Goal: Task Accomplishment & Management: Use online tool/utility

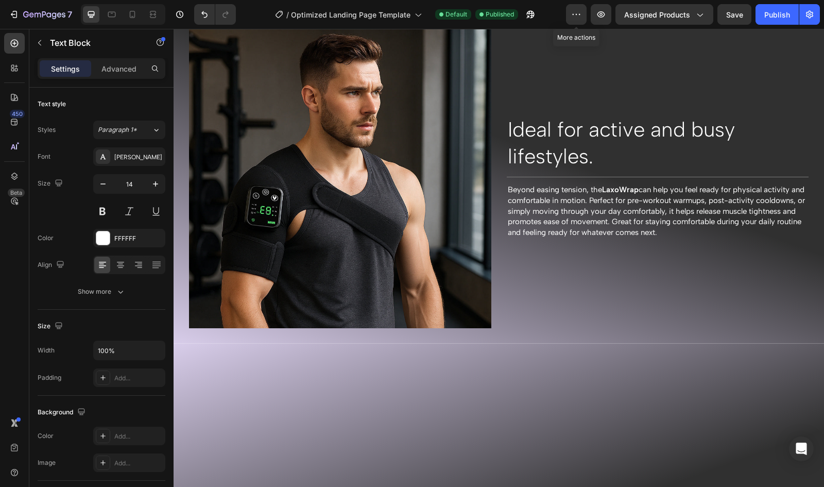
scroll to position [1228, 0]
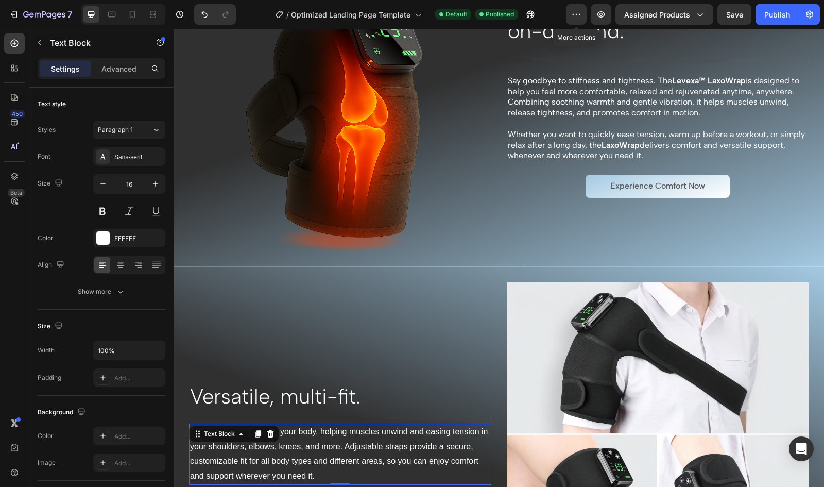
scroll to position [841, 0]
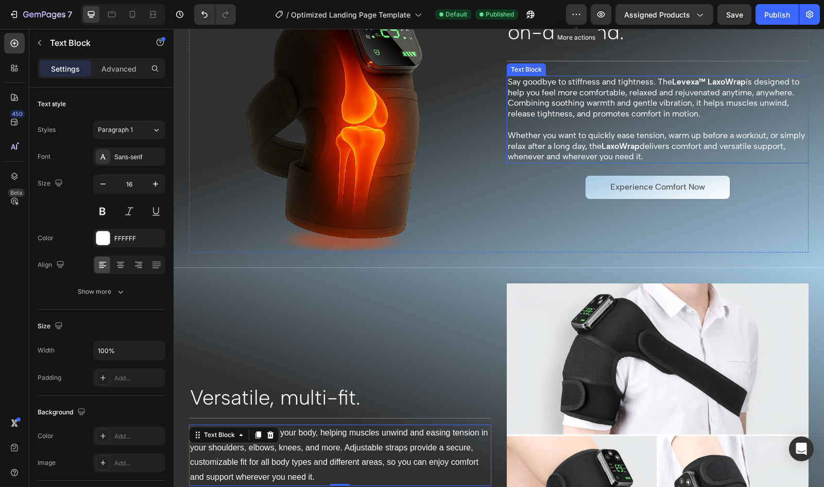
click at [708, 96] on p "Say goodbye to stiffness and tightness. The Levexa™ LaxoWrap is designed to hel…" at bounding box center [658, 98] width 300 height 43
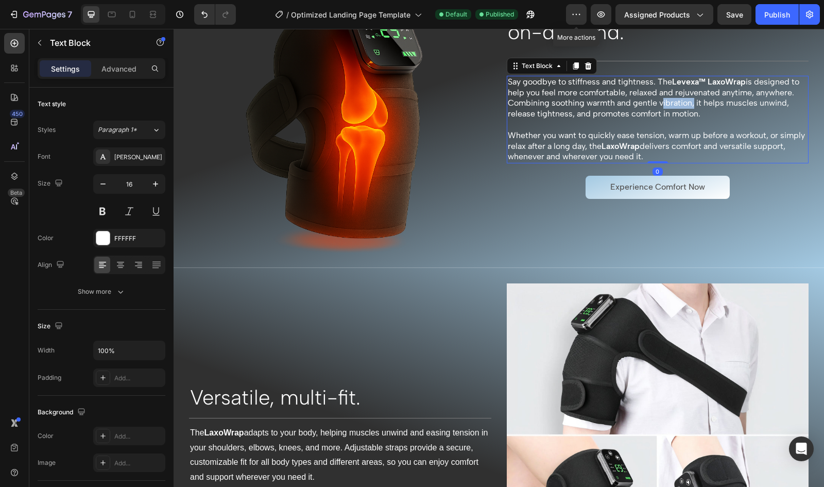
click at [708, 96] on p "Say goodbye to stiffness and tightness. The Levexa™ LaxoWrap is designed to hel…" at bounding box center [658, 98] width 300 height 43
click at [731, 144] on p "Whether you want to quickly ease tension, warm up before a workout, or simply r…" at bounding box center [658, 146] width 300 height 32
click at [703, 144] on p "Whether you want to quickly ease tension, warm up before a workout, or simply r…" at bounding box center [658, 146] width 300 height 32
click at [730, 145] on p "Whether you want to quickly ease tension, warm up before a workout, or simply r…" at bounding box center [658, 146] width 300 height 32
click at [768, 145] on p "Whether you want to quickly ease tension, warm up before a workout, or simply r…" at bounding box center [658, 146] width 300 height 32
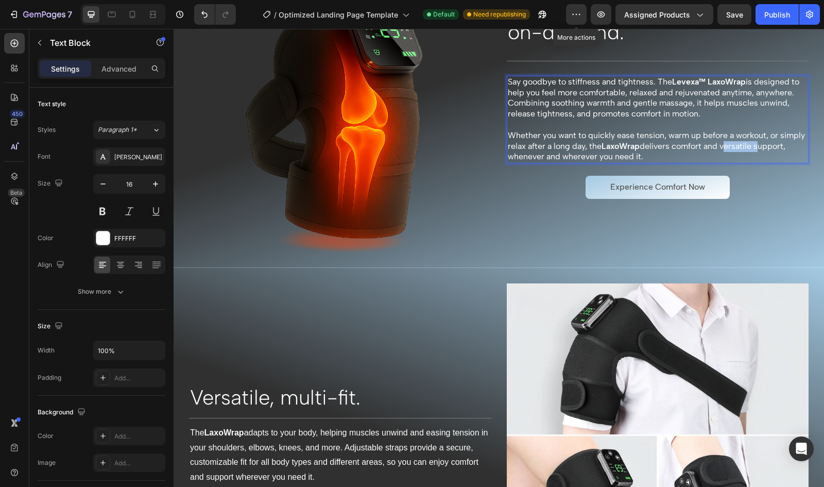
click at [768, 145] on p "Whether you want to quickly ease tension, warm up before a workout, or simply r…" at bounding box center [658, 146] width 300 height 32
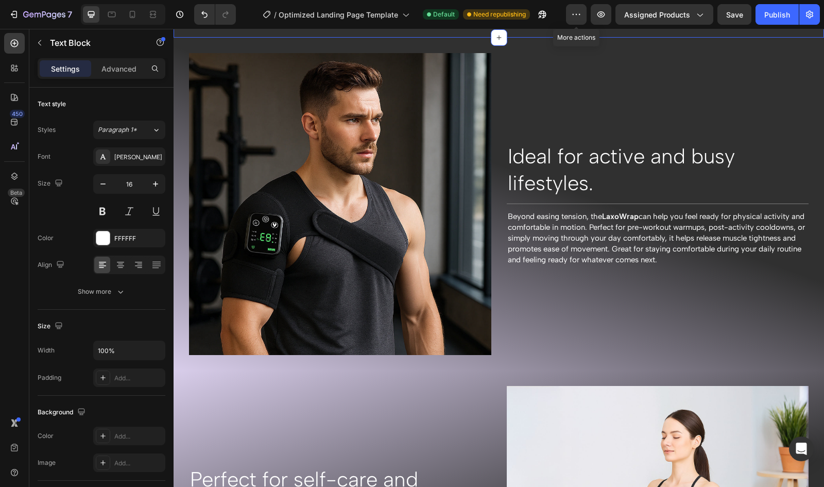
scroll to position [1401, 0]
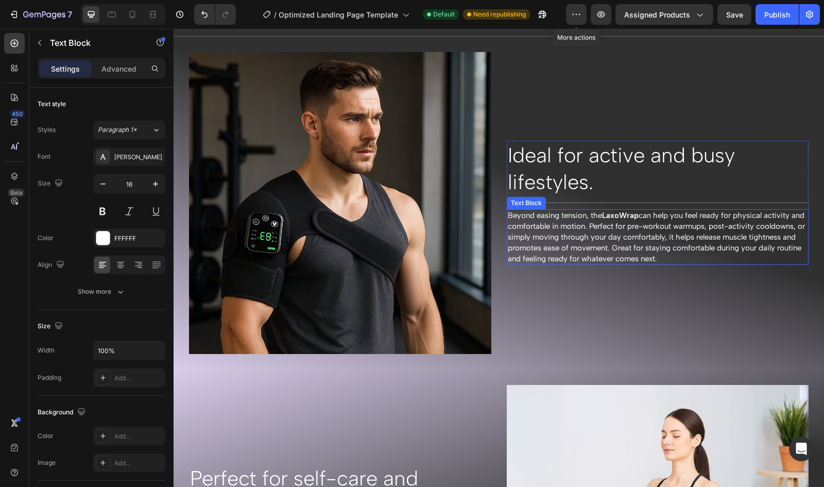
click at [542, 230] on span "Beyond easing tension, the LaxoWrap can help you feel ready for physical activi…" at bounding box center [656, 237] width 297 height 52
click at [723, 221] on span "Beyond easing tension, the LaxoWrap can help you feel ready for physical activi…" at bounding box center [656, 237] width 297 height 52
click at [685, 219] on span "Beyond easing tension, the LaxoWrap can help you feel ready for physical activi…" at bounding box center [657, 237] width 298 height 52
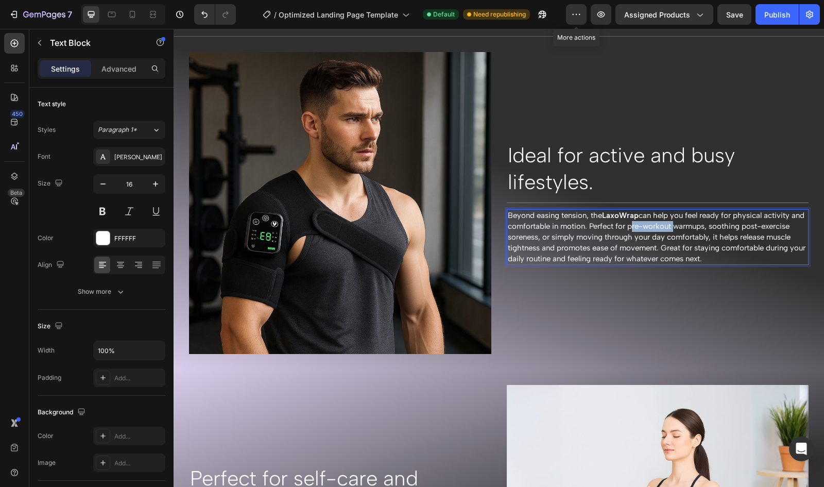
click at [641, 220] on span "Beyond easing tension, the LaxoWrap can help you feel ready for physical activi…" at bounding box center [657, 237] width 298 height 52
click at [769, 221] on span "Beyond easing tension, the LaxoWrap can help you feel ready for physical activi…" at bounding box center [657, 237] width 298 height 52
click at [617, 241] on span "Beyond easing tension, the LaxoWrap can help you feel ready for physical activi…" at bounding box center [657, 237] width 298 height 52
click at [594, 241] on span "Beyond easing tension, the LaxoWrap can help you feel ready for physical activi…" at bounding box center [657, 237] width 298 height 52
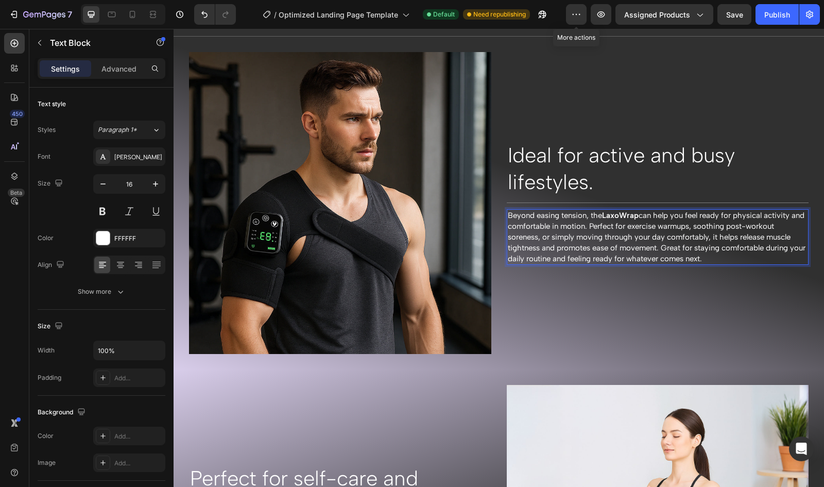
click at [588, 243] on span "Beyond easing tension, the LaxoWrap can help you feel ready for physical activi…" at bounding box center [657, 237] width 298 height 52
click at [657, 244] on span "Beyond easing tension, the LaxoWrap can help you feel ready for physical activi…" at bounding box center [657, 237] width 298 height 52
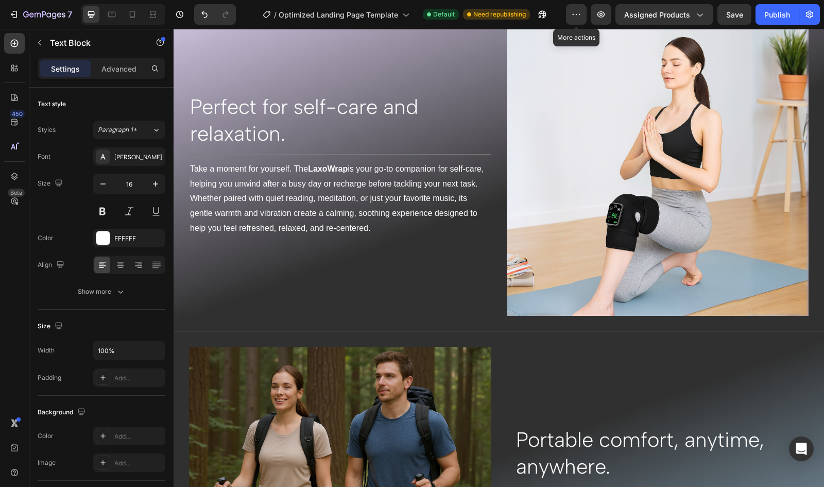
scroll to position [1765, 0]
click at [288, 208] on p "Take a moment for yourself. The LaxoWrap is your go-to companion for self-care,…" at bounding box center [340, 199] width 300 height 74
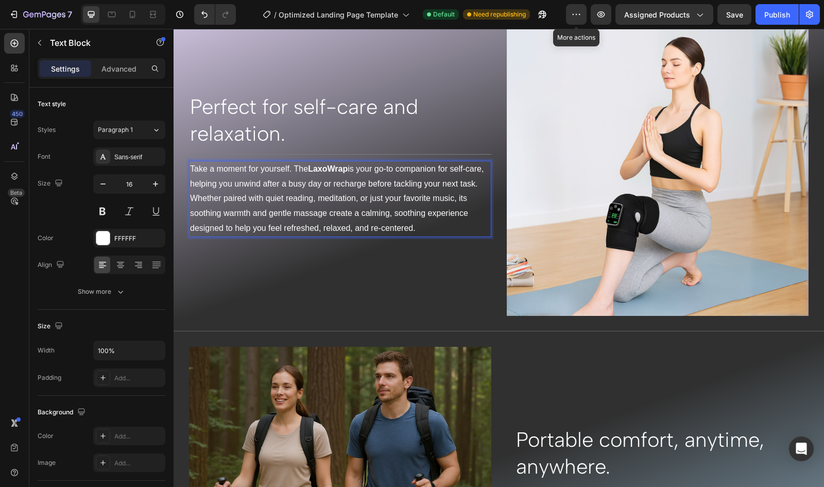
click at [214, 213] on p "Take a moment for yourself. The LaxoWrap is your go-to companion for self-care,…" at bounding box center [340, 199] width 300 height 74
click at [394, 229] on p "Take a moment for yourself. The LaxoWrap is your go-to companion for self-care,…" at bounding box center [340, 199] width 300 height 74
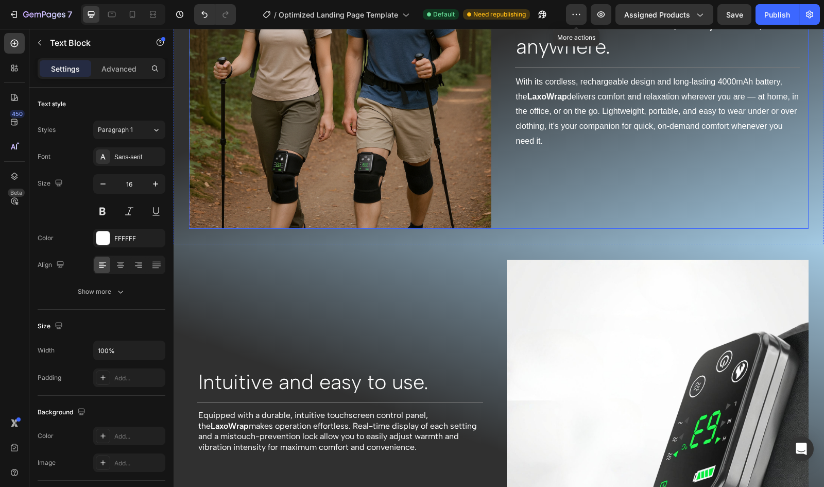
scroll to position [2191, 0]
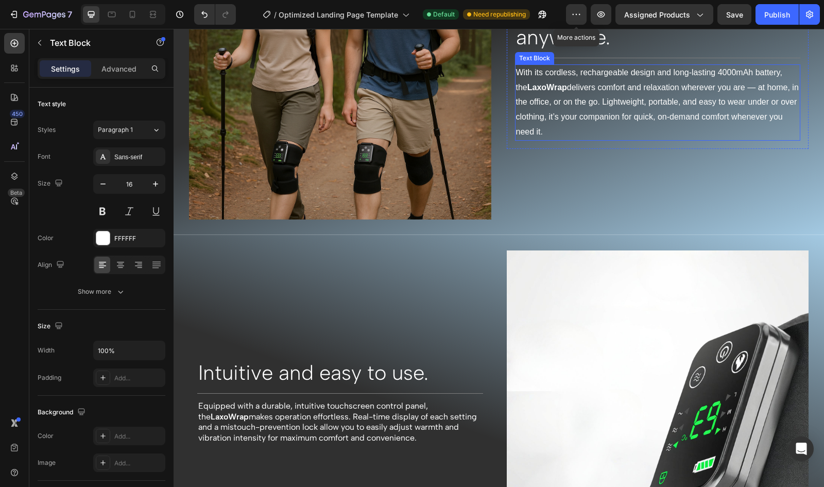
click at [528, 127] on p "With its cordless, rechargeable design and long-lasting 4000mAh battery, the La…" at bounding box center [658, 102] width 284 height 74
click at [528, 128] on p "With its cordless, rechargeable design and long-lasting 4000mAh battery, the La…" at bounding box center [658, 102] width 284 height 74
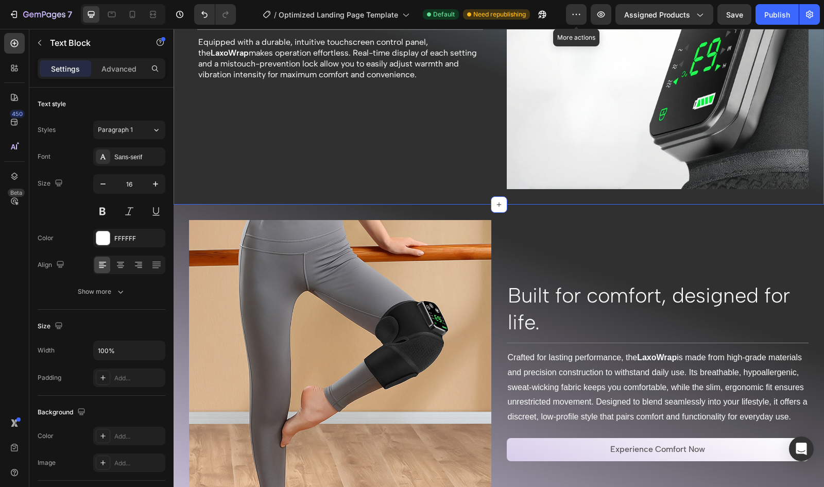
scroll to position [2551, 0]
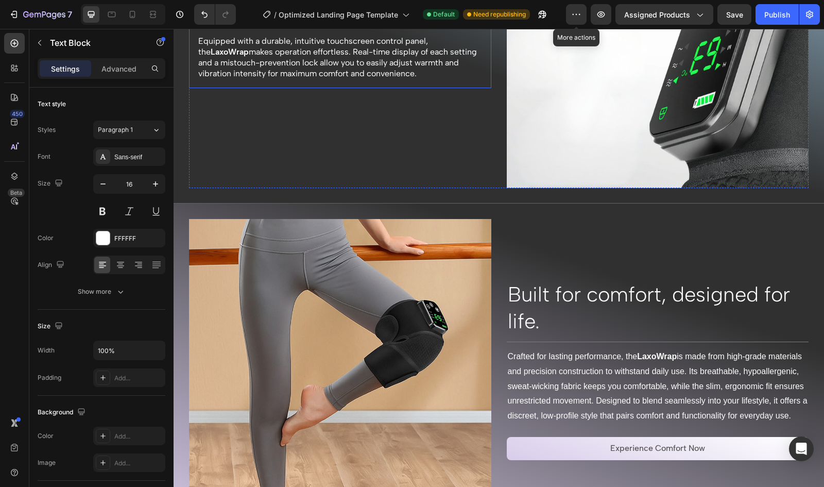
click at [213, 78] on div "Intuitive and easy to use. Heading Title Line Equipped with a durable, intuitiv…" at bounding box center [340, 36] width 302 height 103
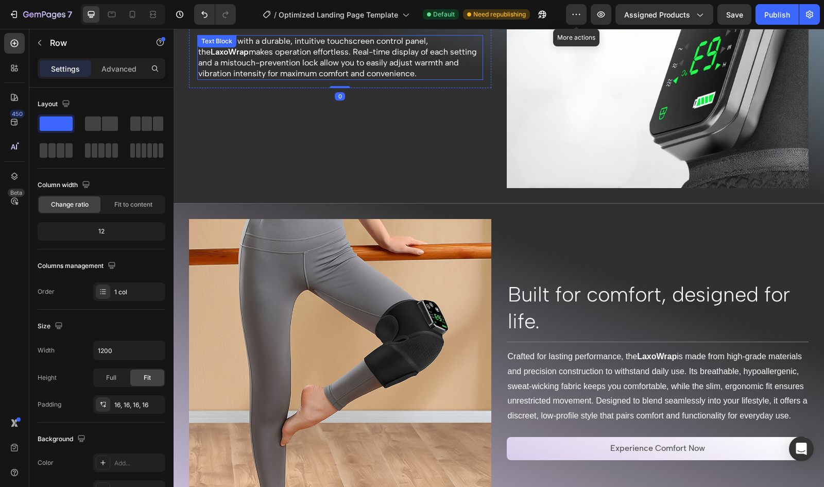
click at [212, 71] on p "Equipped with a durable, intuitive touchscreen control panel, the LaxoWrap make…" at bounding box center [340, 57] width 284 height 43
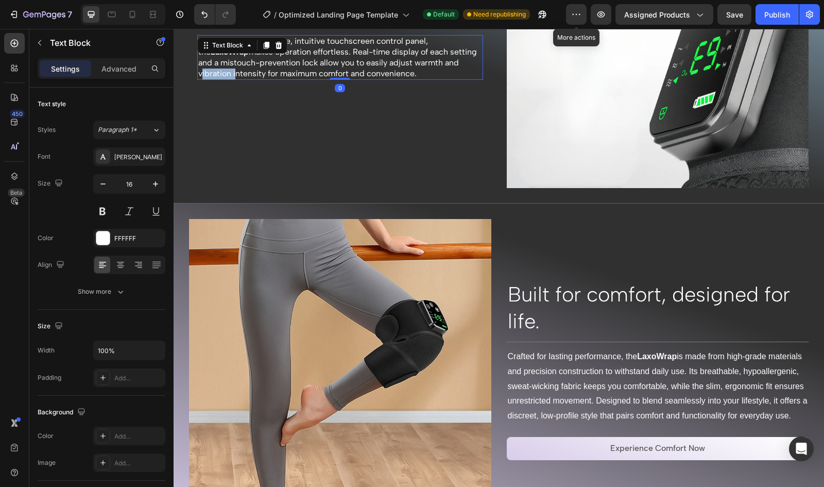
click at [212, 71] on p "Equipped with a durable, intuitive touchscreen control panel, the LaxoWrap make…" at bounding box center [340, 57] width 284 height 43
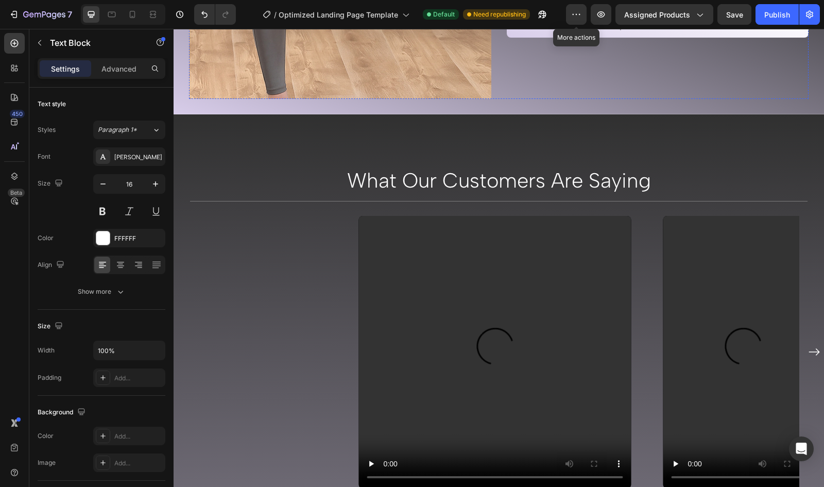
scroll to position [2973, 0]
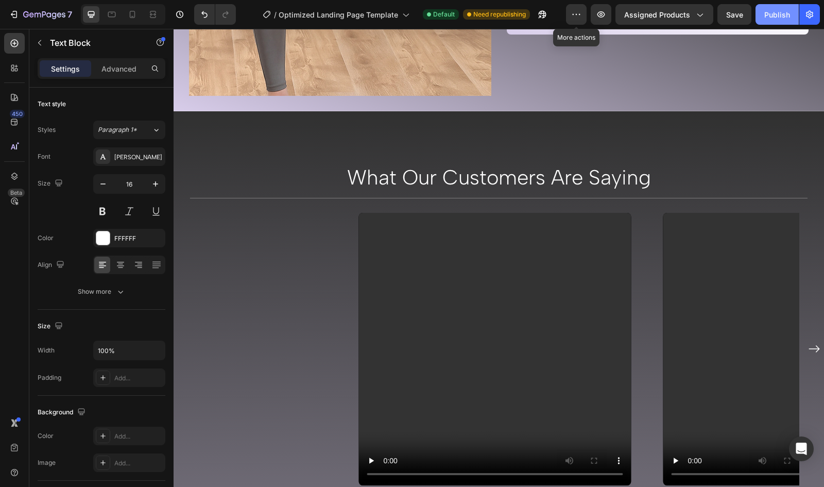
click at [777, 12] on div "Publish" at bounding box center [778, 14] width 26 height 11
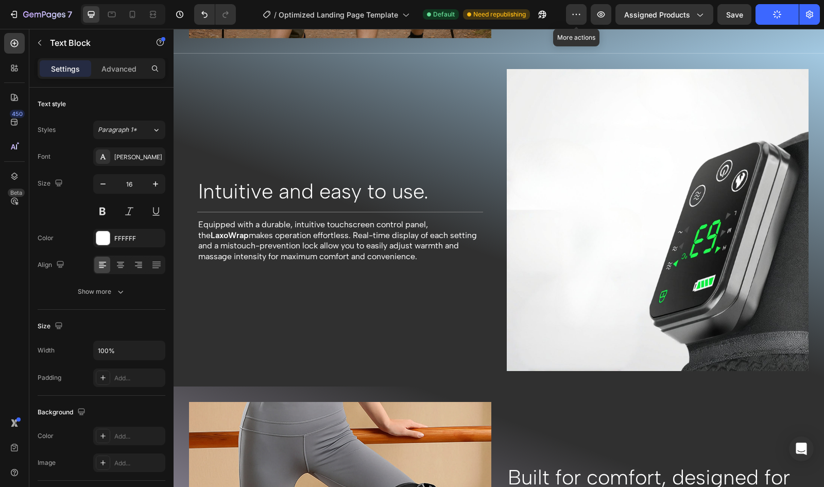
scroll to position [2364, 0]
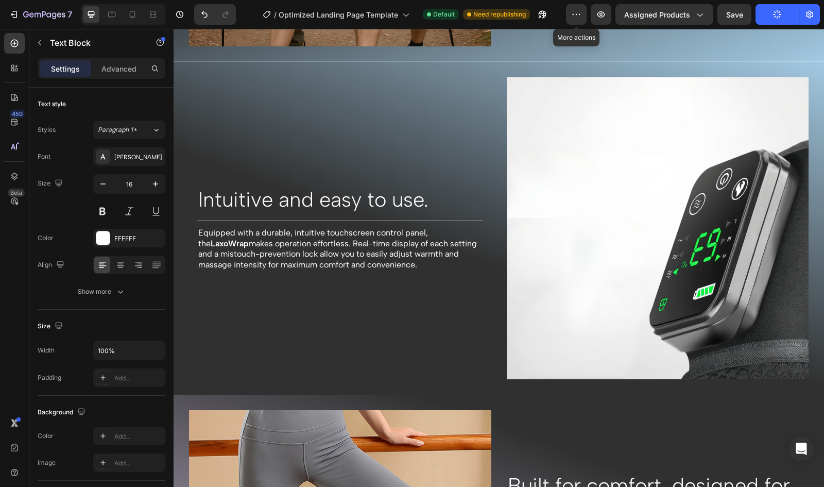
click at [306, 254] on p "Equipped with a durable, intuitive touchscreen control panel, the LaxoWrap make…" at bounding box center [340, 249] width 284 height 43
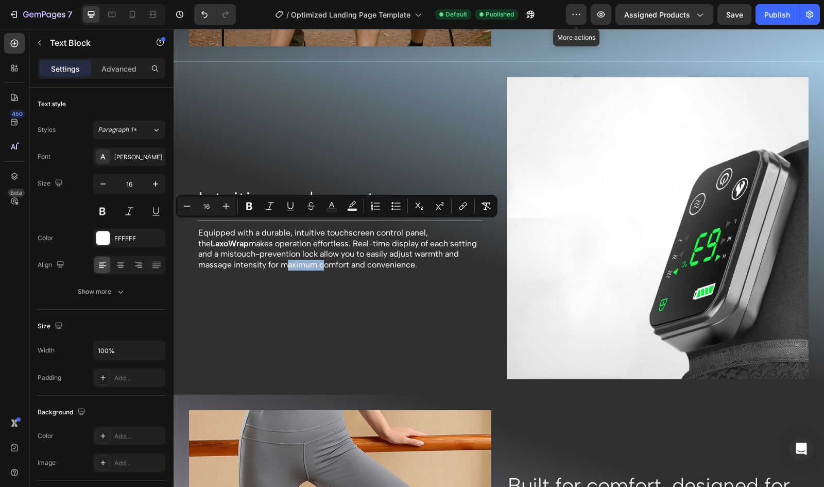
copy p "Equipped with a durable, intuitive touchscreen control panel, the LaxoWrap make…"
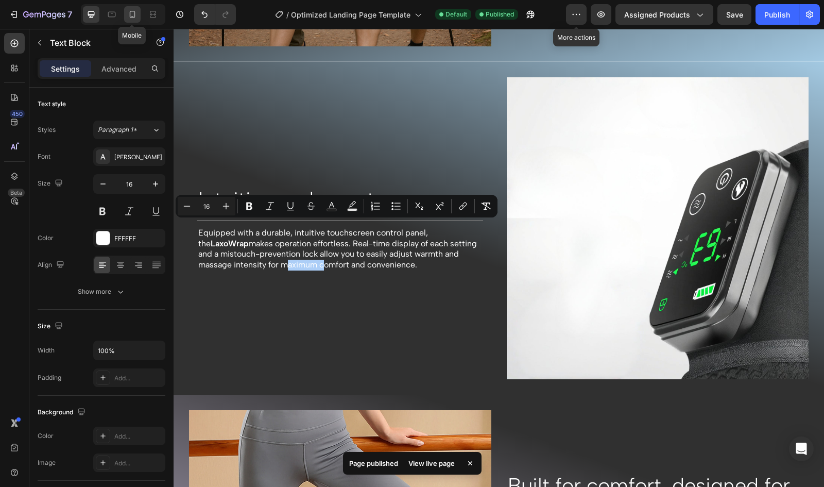
click at [130, 16] on icon at bounding box center [133, 14] width 6 height 7
type input "14"
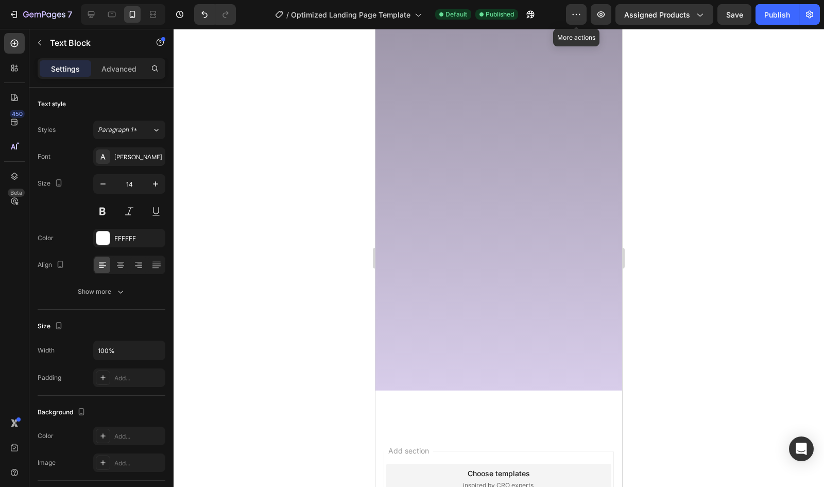
scroll to position [2429, 0]
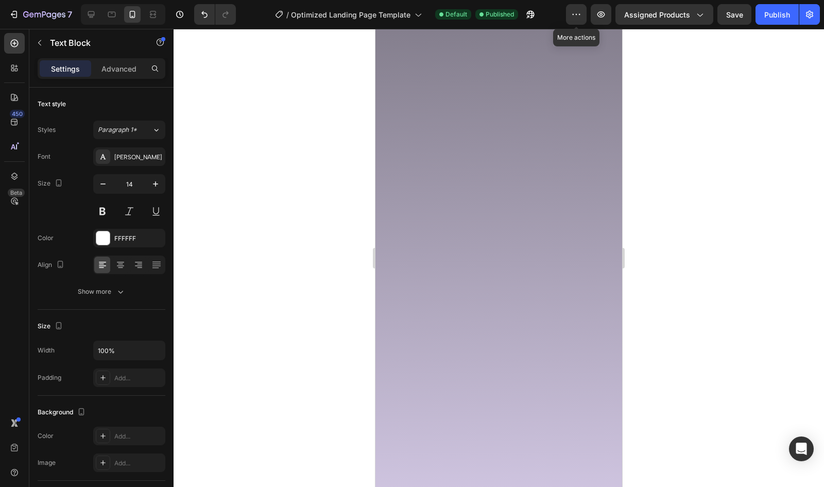
click at [93, 13] on icon at bounding box center [91, 14] width 10 height 10
type input "16"
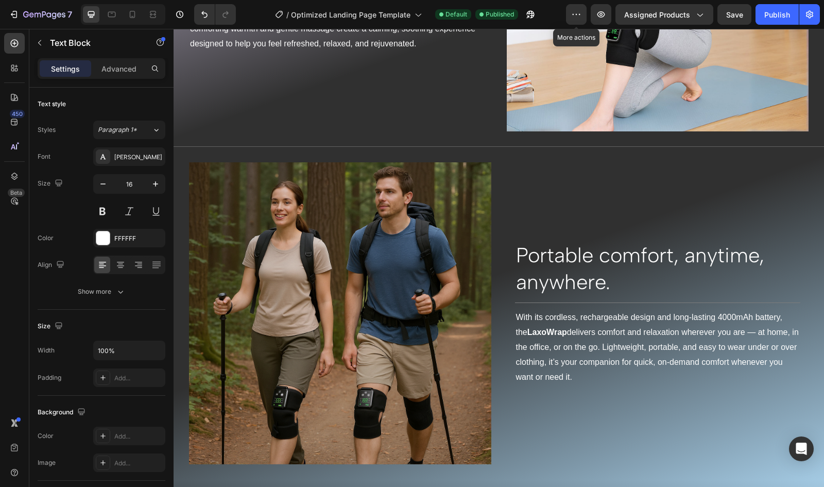
scroll to position [1829, 0]
click at [644, 349] on p "With its cordless, rechargeable design and long-lasting 4000mAh battery, the La…" at bounding box center [658, 348] width 284 height 74
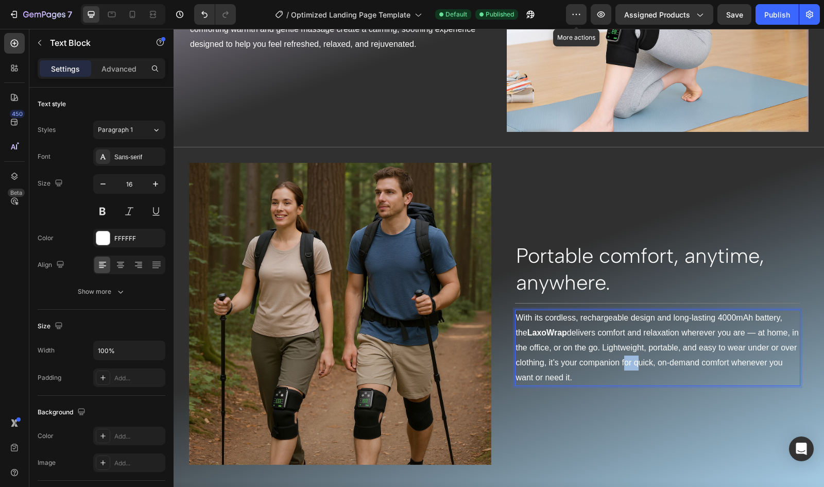
click at [644, 349] on p "With its cordless, rechargeable design and long-lasting 4000mAh battery, the La…" at bounding box center [658, 348] width 284 height 74
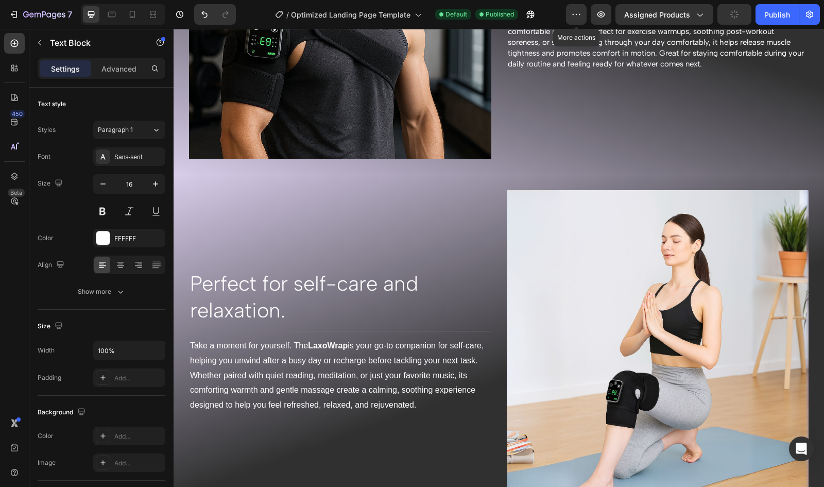
scroll to position [1511, 0]
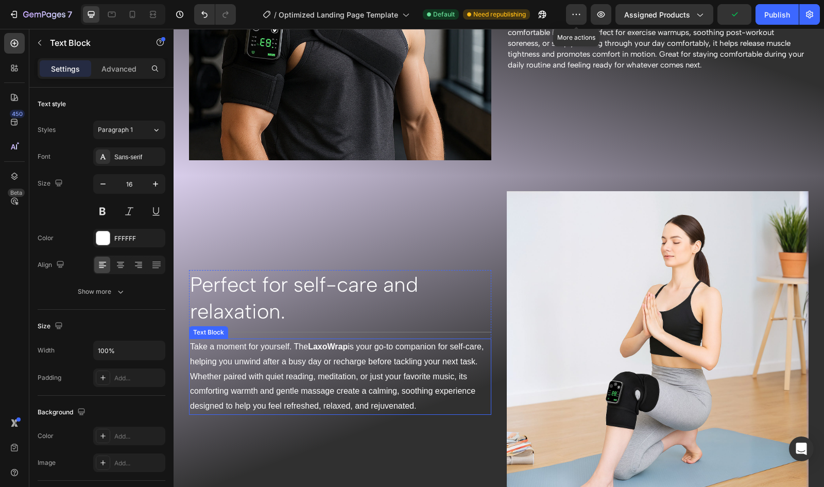
click at [351, 366] on p "Take a moment for yourself. The LaxoWrap is your go-to companion for self-care,…" at bounding box center [340, 377] width 300 height 74
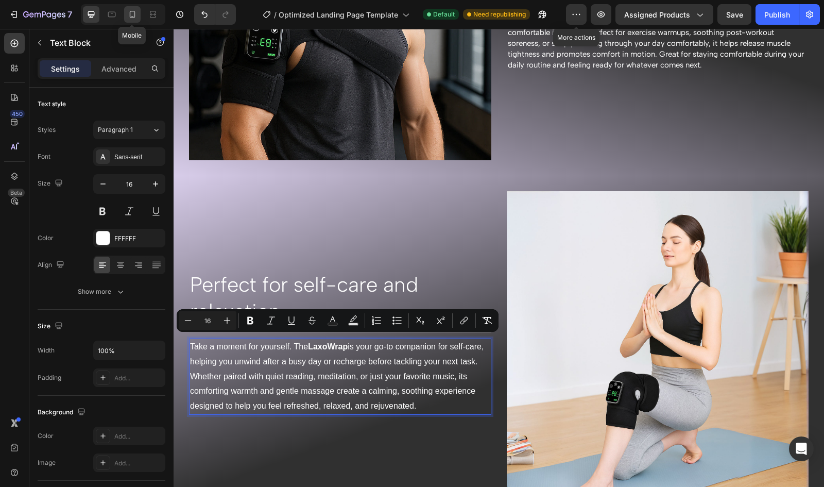
click at [139, 11] on div at bounding box center [132, 14] width 16 height 16
type input "14"
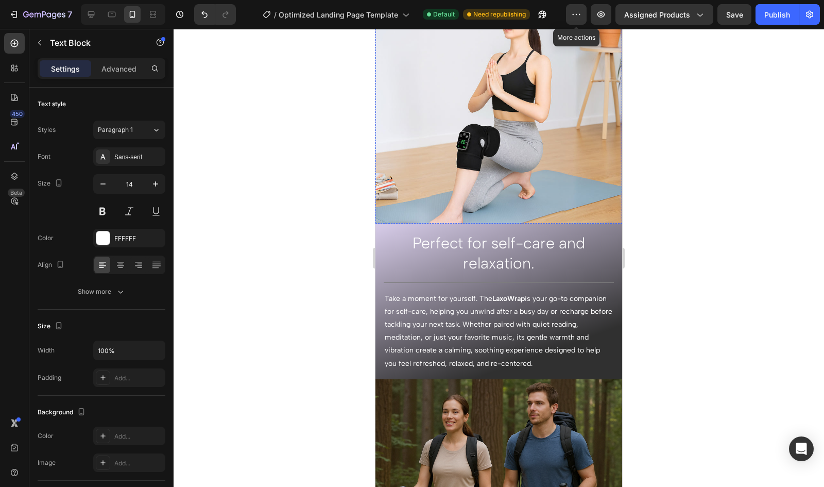
scroll to position [1585, 0]
click at [467, 291] on p "Take a moment for yourself. The LaxoWrap is your go-to companion for self-care,…" at bounding box center [499, 330] width 228 height 78
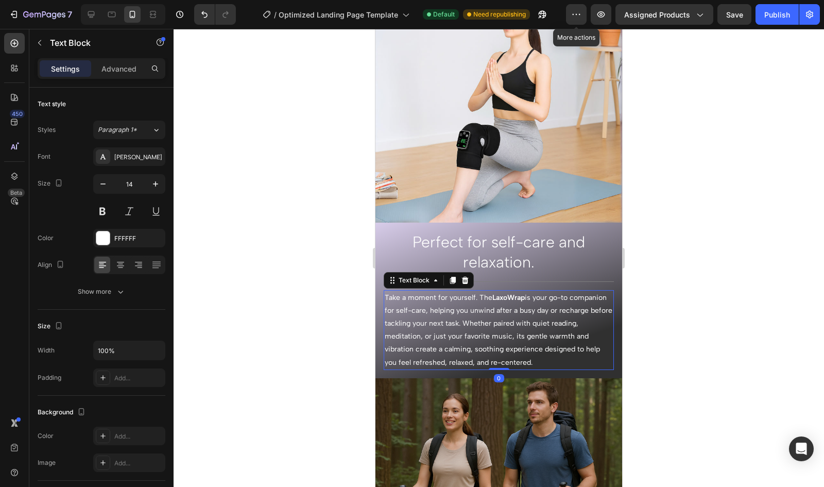
click at [467, 291] on p "Take a moment for yourself. The LaxoWrap is your go-to companion for self-care,…" at bounding box center [499, 330] width 228 height 78
click at [91, 4] on div "7 / Optimized Landing Page Template Default Need republishing More actions Prev…" at bounding box center [412, 14] width 824 height 29
click at [91, 19] on icon at bounding box center [91, 14] width 10 height 10
type input "16"
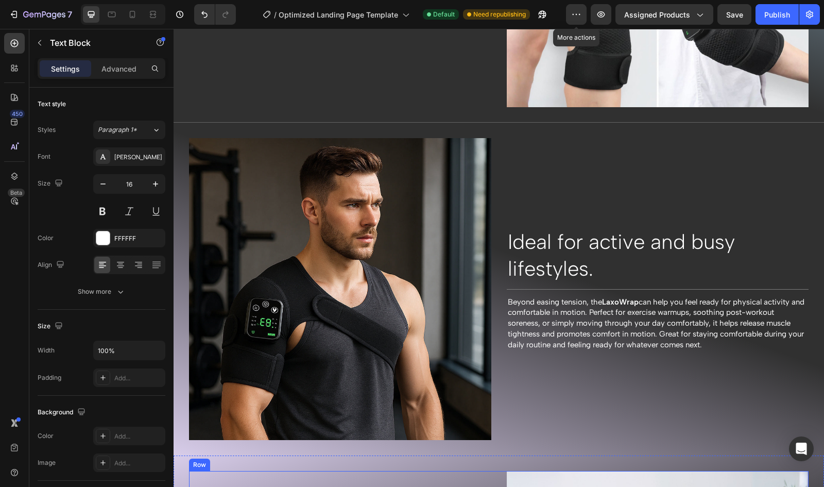
scroll to position [1288, 0]
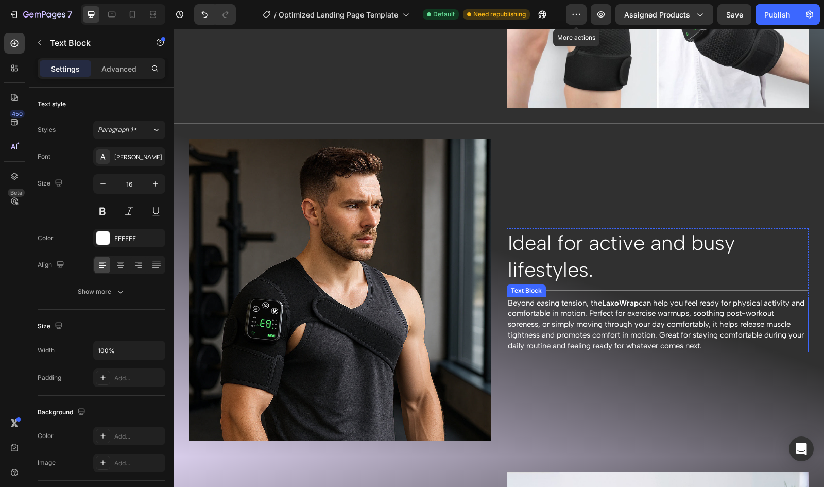
click at [649, 334] on p "Beyond easing tension, the LaxoWrap can help you feel ready for physical activi…" at bounding box center [658, 325] width 300 height 54
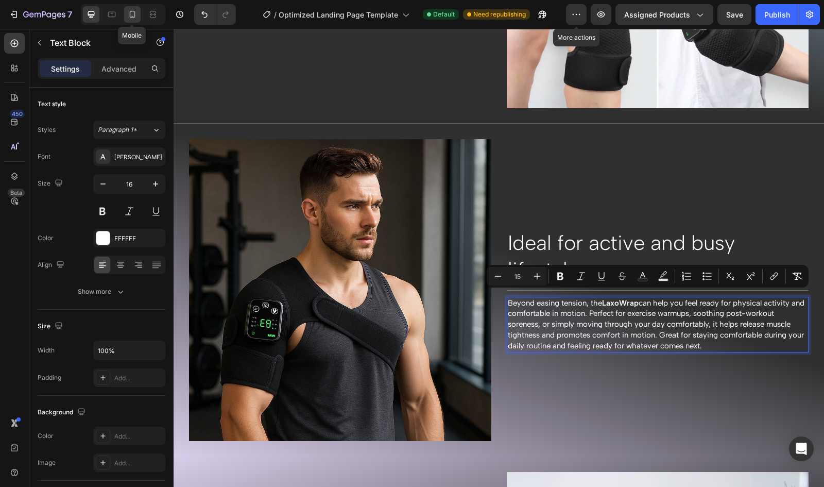
click at [129, 13] on icon at bounding box center [132, 14] width 10 height 10
type input "14"
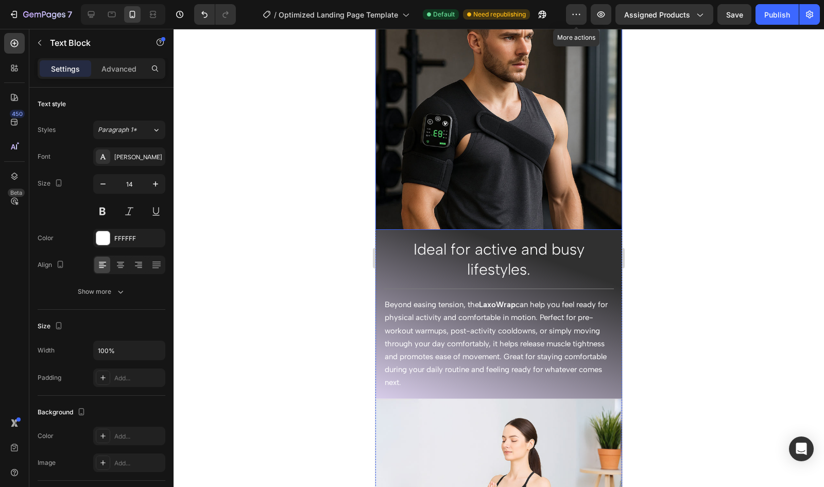
scroll to position [1210, 0]
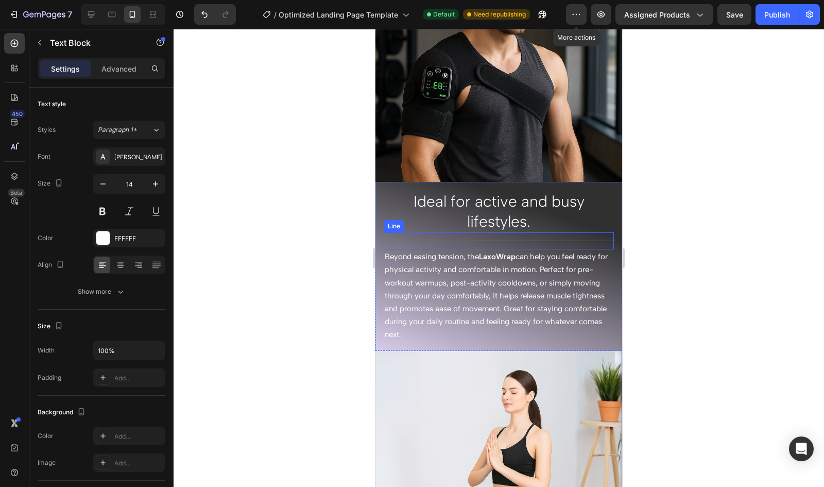
click at [478, 275] on span "Beyond easing tension, the LaxoWrap can help you feel ready for physical activi…" at bounding box center [496, 295] width 223 height 87
click at [81, 11] on div at bounding box center [123, 14] width 84 height 21
click at [97, 18] on div at bounding box center [91, 14] width 16 height 16
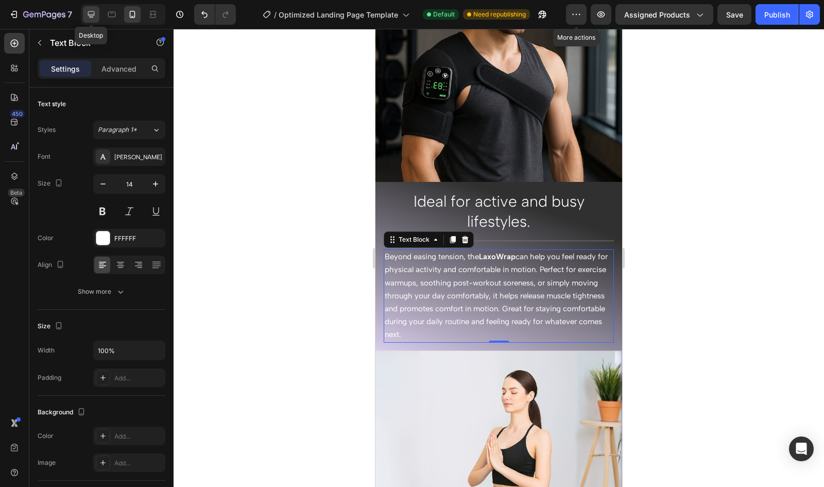
type input "16"
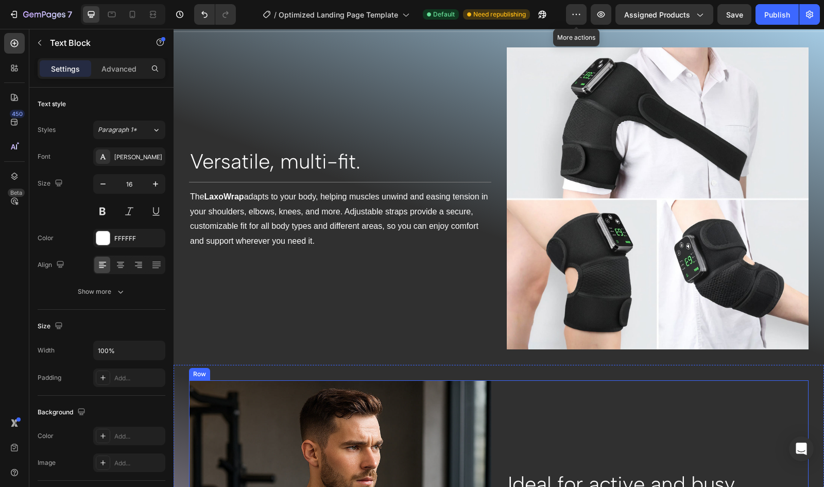
scroll to position [1039, 0]
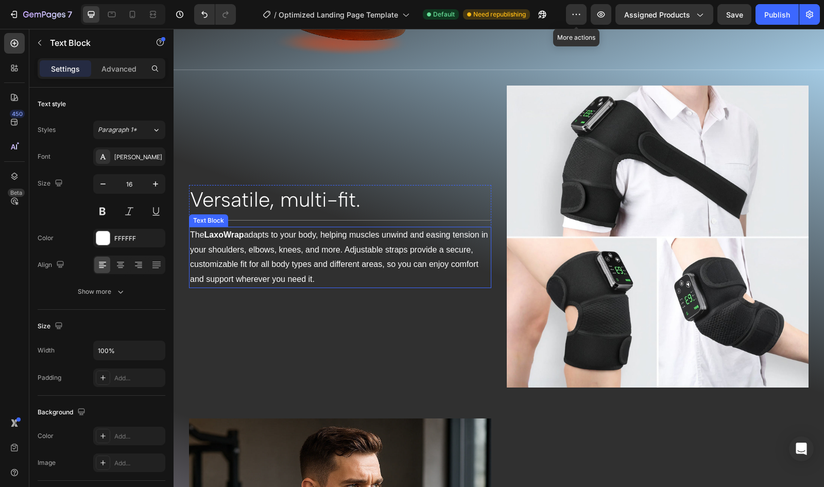
click at [257, 262] on p "The LaxoWrap adapts to your body, helping muscles unwind and easing tension in …" at bounding box center [340, 257] width 300 height 59
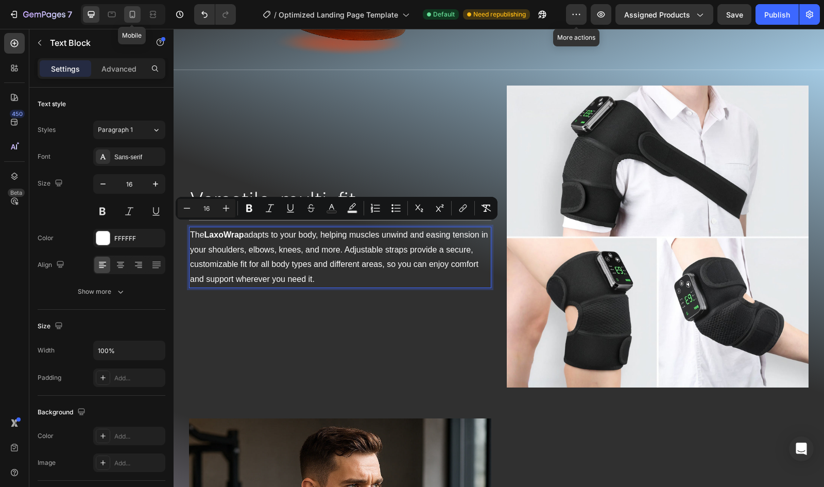
click at [128, 11] on icon at bounding box center [132, 14] width 10 height 10
type input "14"
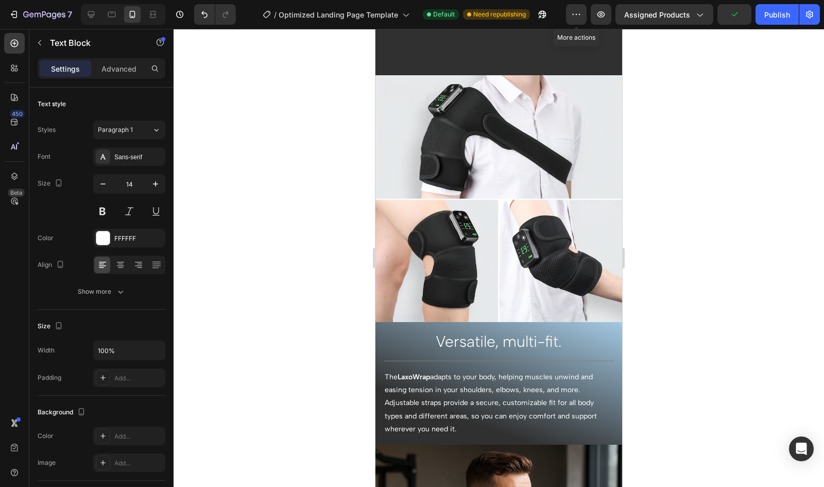
scroll to position [1318, 0]
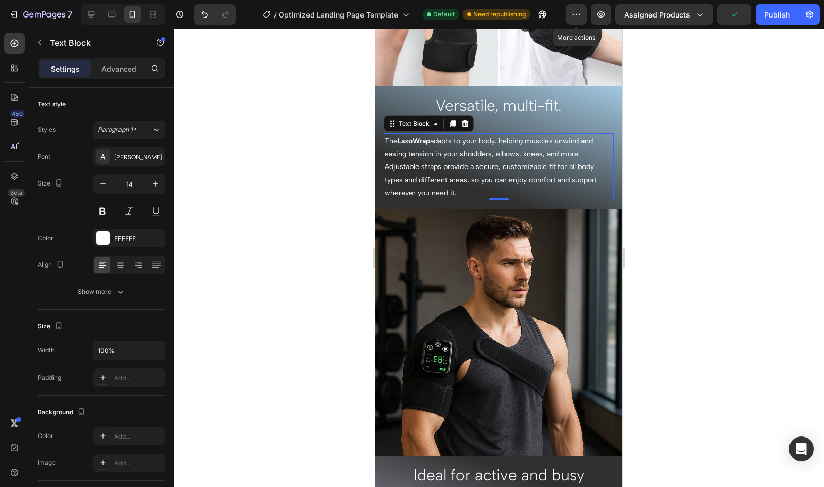
click at [486, 154] on p "The LaxoWrap adapts to your body, helping muscles unwind and easing tension in …" at bounding box center [499, 166] width 228 height 65
click at [81, 14] on div at bounding box center [123, 14] width 84 height 21
click at [96, 17] on icon at bounding box center [91, 14] width 10 height 10
type input "16"
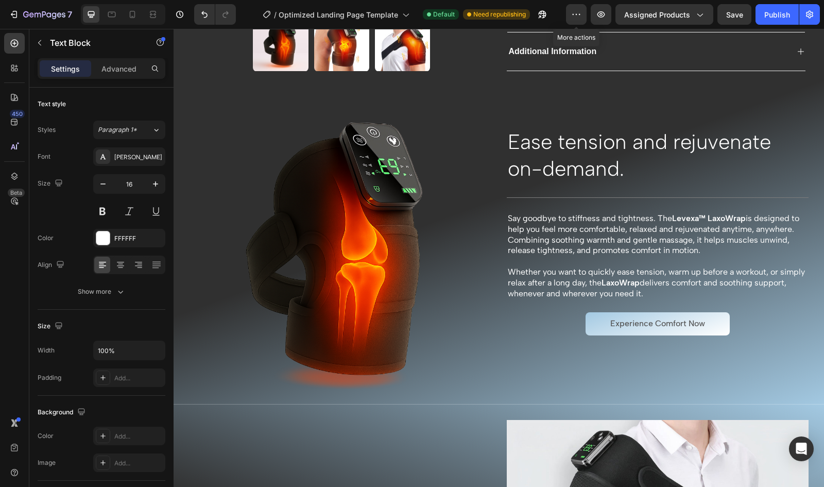
scroll to position [402, 0]
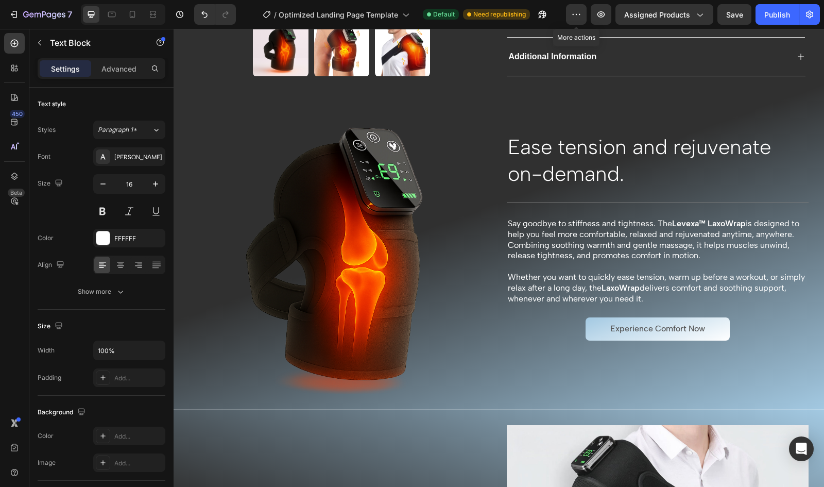
click at [588, 236] on p "Say goodbye to stiffness and tightness. The Levexa™ LaxoWrap is designed to hel…" at bounding box center [658, 239] width 300 height 43
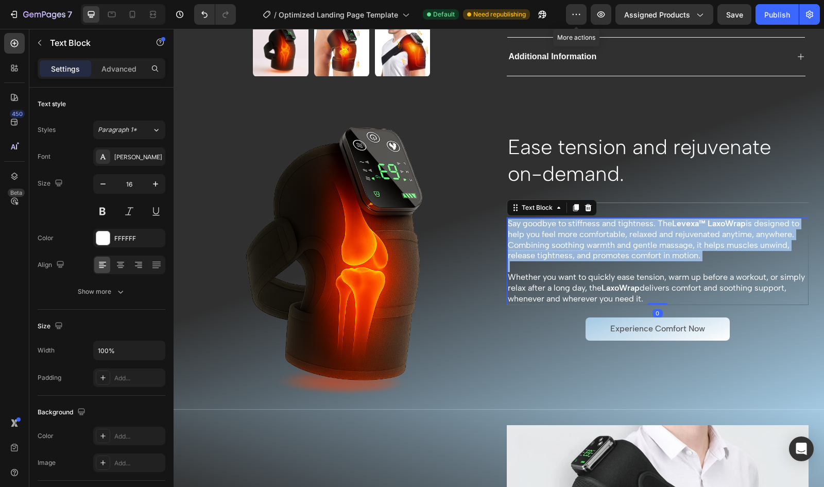
click at [588, 236] on p "Say goodbye to stiffness and tightness. The Levexa™ LaxoWrap is designed to hel…" at bounding box center [658, 239] width 300 height 43
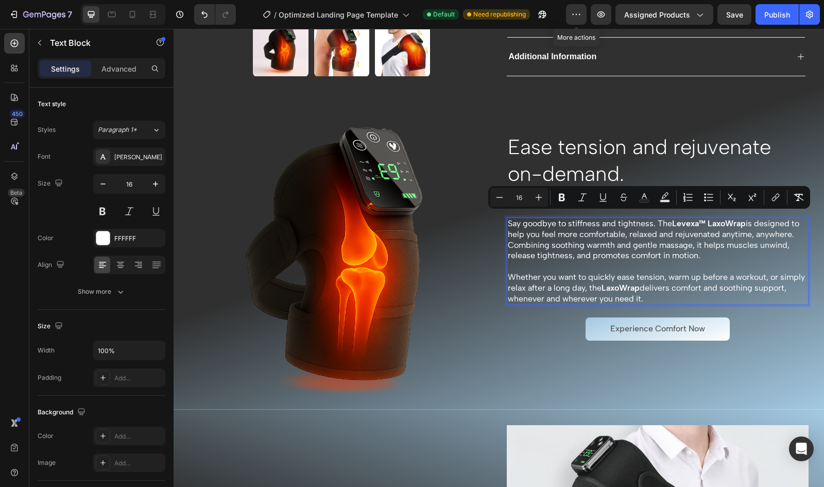
click at [584, 275] on p "Whether you want to quickly ease tension, warm up before a workout, or simply r…" at bounding box center [658, 288] width 300 height 32
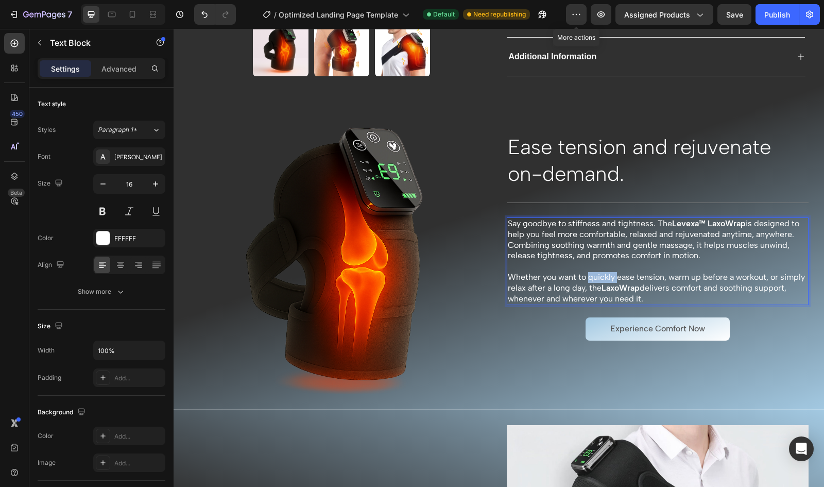
click at [584, 275] on p "Whether you want to quickly ease tension, warm up before a workout, or simply r…" at bounding box center [658, 288] width 300 height 32
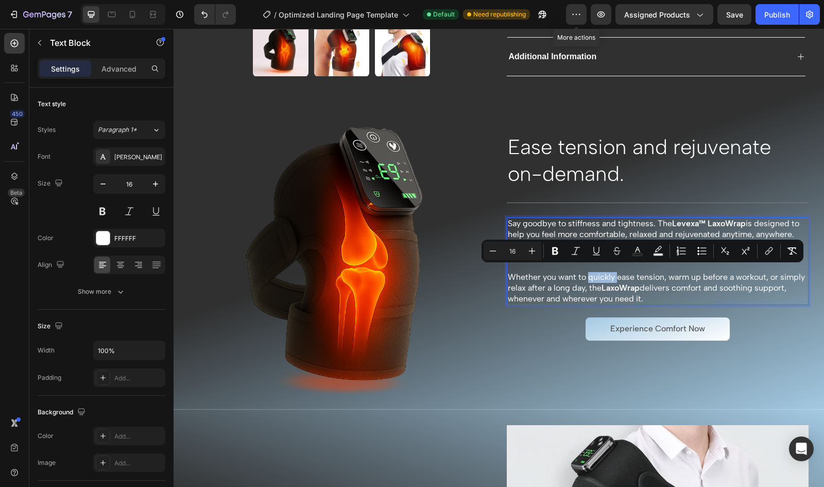
click at [508, 218] on p "Say goodbye to stiffness and tightness. The Levexa™ LaxoWrap is designed to hel…" at bounding box center [658, 239] width 300 height 43
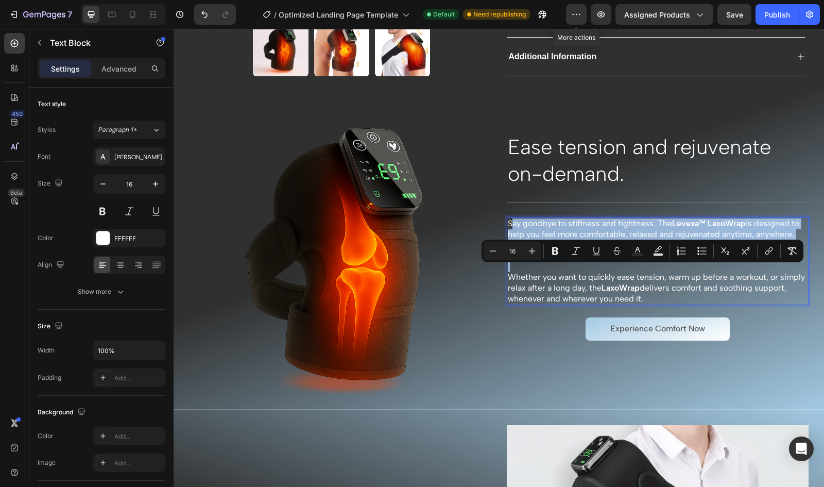
click at [508, 218] on p "Say goodbye to stiffness and tightness. The Levexa™ LaxoWrap is designed to hel…" at bounding box center [658, 239] width 300 height 43
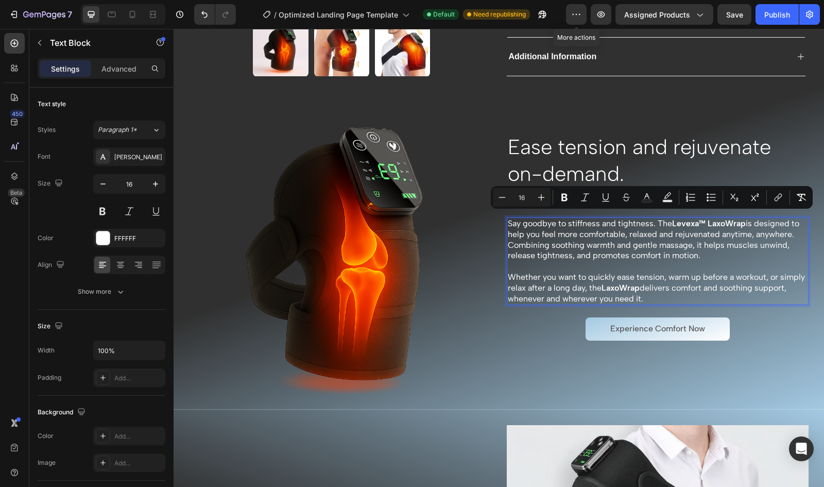
click at [508, 219] on p "Say goodbye to stiffness and tightness. The Levexa™ LaxoWrap is designed to hel…" at bounding box center [658, 239] width 300 height 43
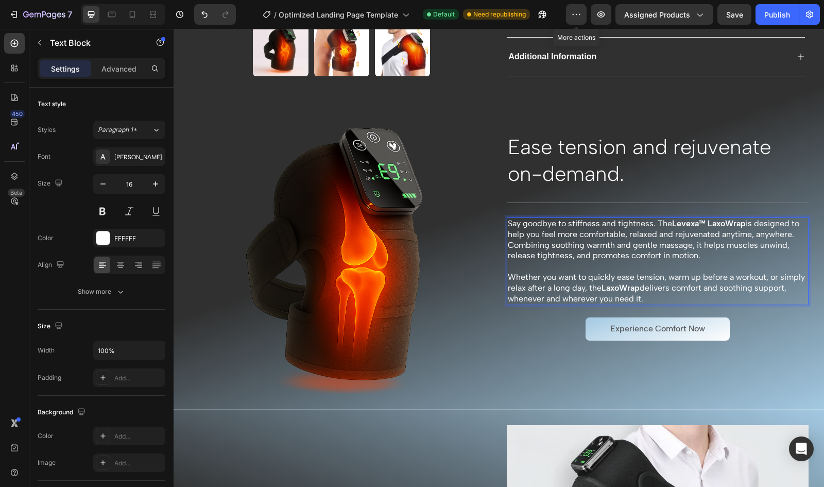
click at [683, 295] on p "Whether you want to quickly ease tension, warm up before a workout, or simply r…" at bounding box center [658, 288] width 300 height 32
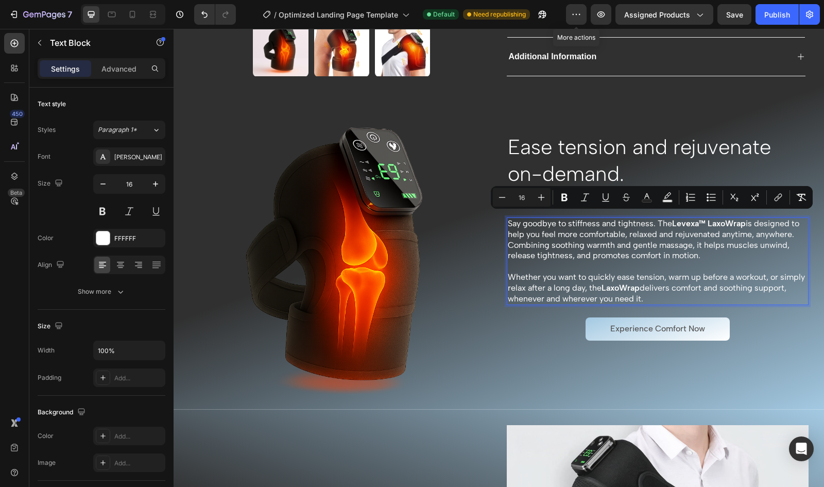
click at [650, 224] on p "Say goodbye to stiffness and tightness. The Levexa™ LaxoWrap is designed to hel…" at bounding box center [658, 239] width 300 height 43
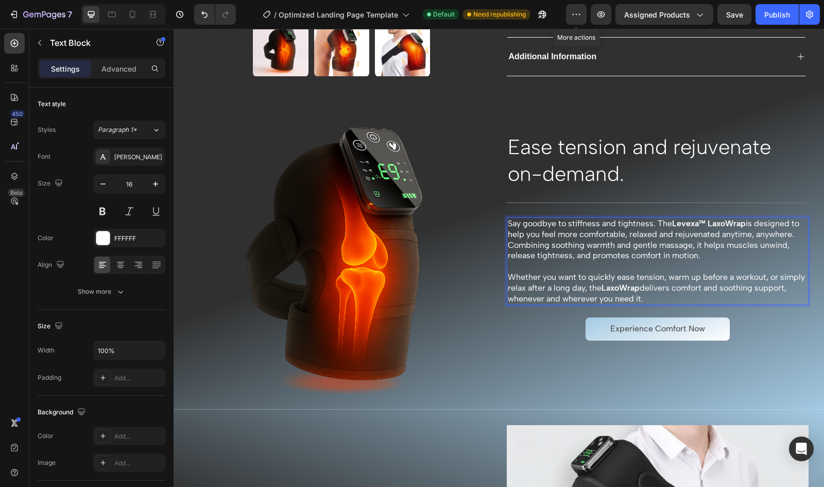
click at [649, 218] on p "Say goodbye to stiffness and tightness. The Levexa™ LaxoWrap is designed to hel…" at bounding box center [658, 239] width 300 height 43
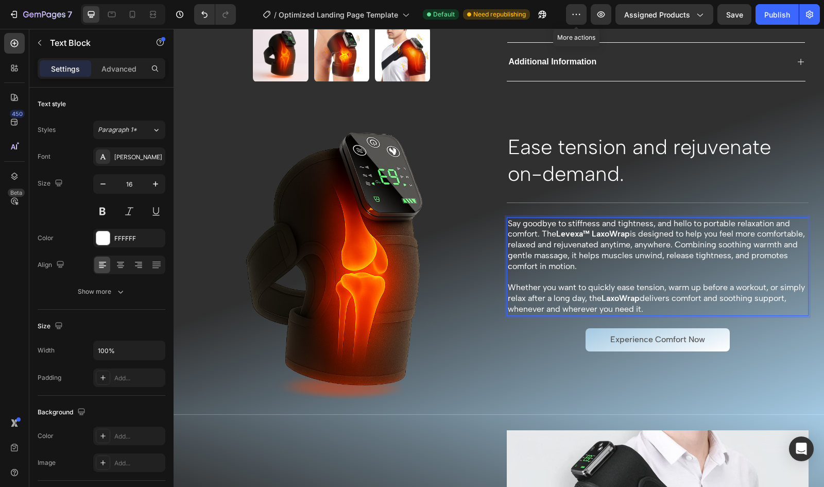
click at [656, 256] on p "Say goodbye to stiffness and tightness, and hello to portable relaxation and co…" at bounding box center [658, 245] width 300 height 54
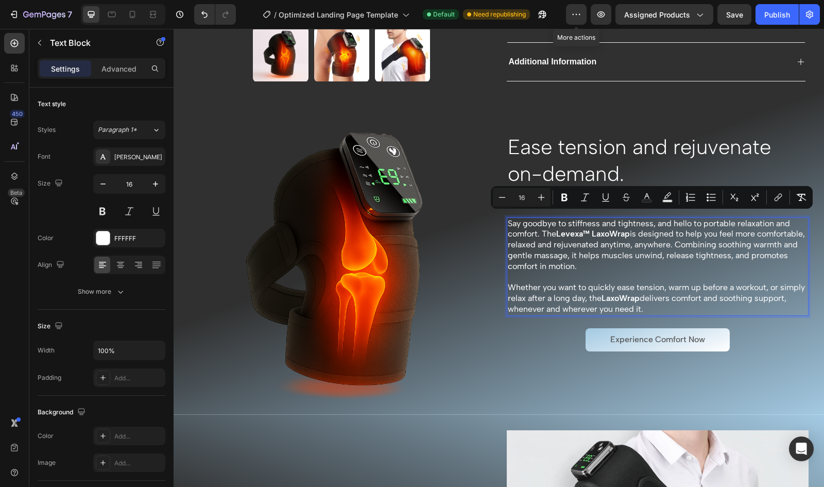
copy div "Say goodbye to stiffness and tightness, and hello to portable relaxation and co…"
click at [130, 15] on icon at bounding box center [133, 14] width 6 height 7
type input "14"
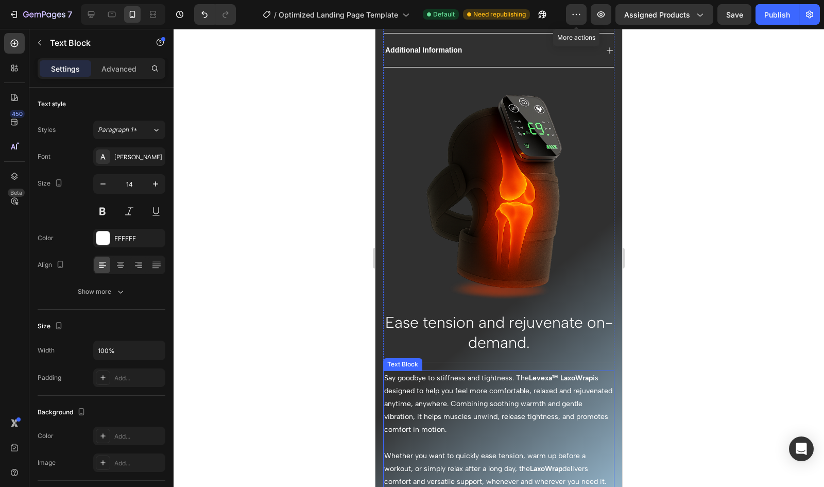
scroll to position [696, 0]
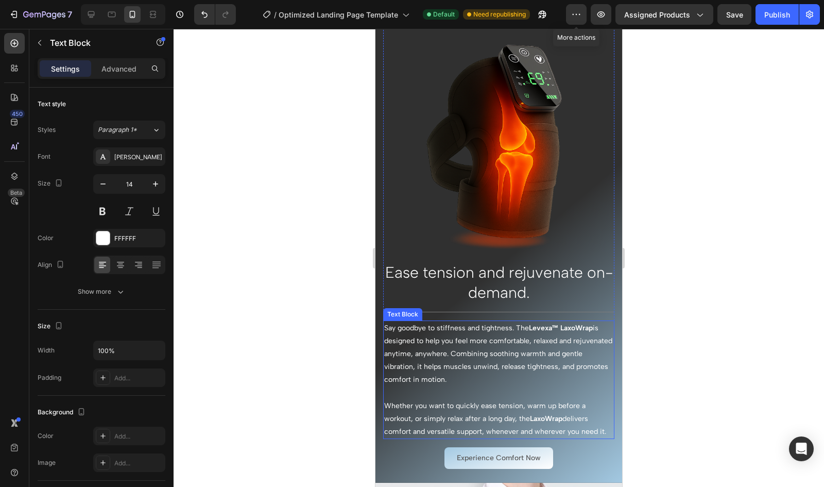
click at [444, 386] on p at bounding box center [498, 392] width 229 height 13
click at [427, 346] on p "Say goodbye to stiffness and tightness. The Levexa™ LaxoWrap is designed to hel…" at bounding box center [498, 353] width 229 height 65
click at [789, 10] on div "Publish" at bounding box center [778, 14] width 26 height 11
